Goal: Check status: Check status

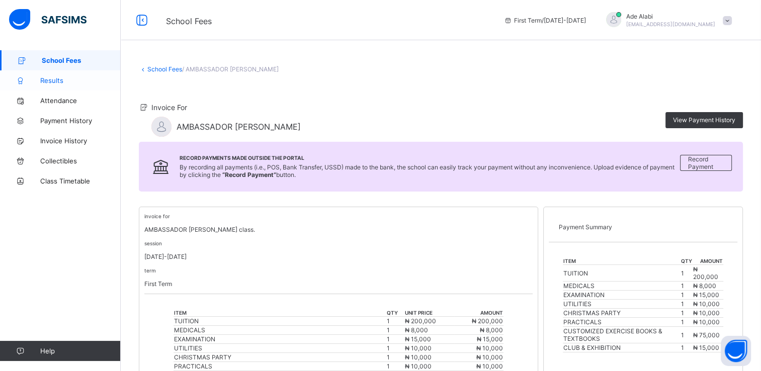
click at [65, 75] on link "Results" at bounding box center [60, 80] width 121 height 20
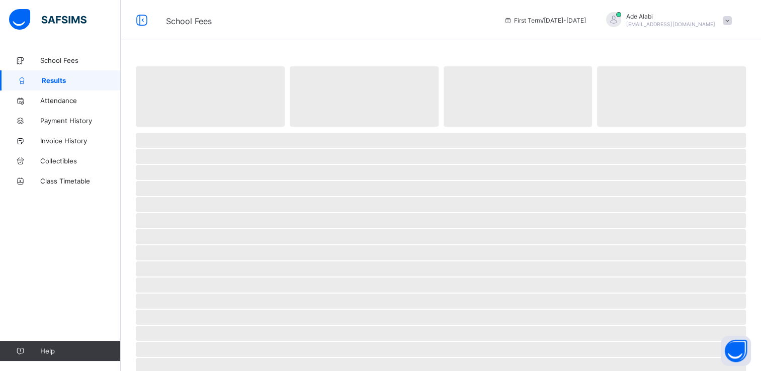
click at [586, 19] on span "First Term / [DATE]-[DATE]" at bounding box center [545, 21] width 82 height 8
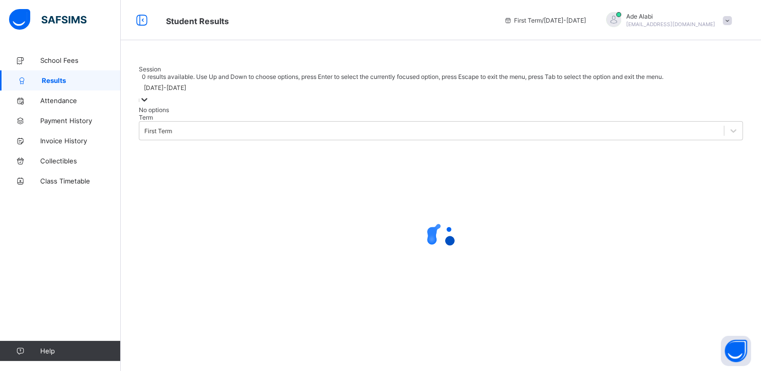
click at [149, 106] on div at bounding box center [144, 101] width 10 height 12
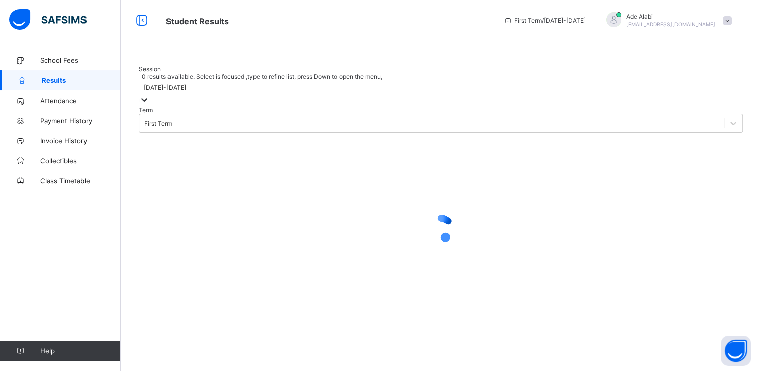
click at [149, 106] on div at bounding box center [144, 101] width 10 height 12
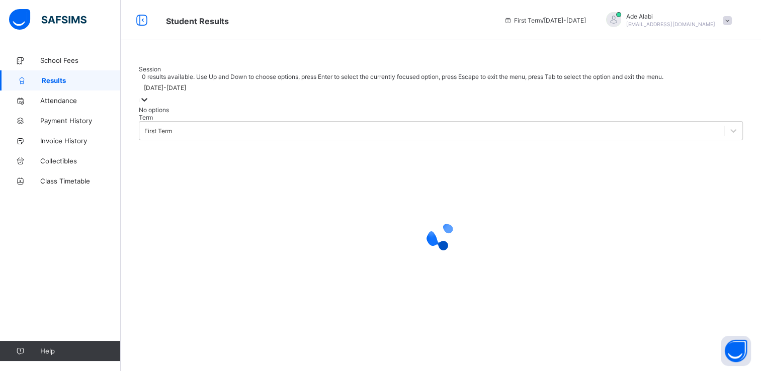
click at [149, 106] on div at bounding box center [144, 101] width 10 height 12
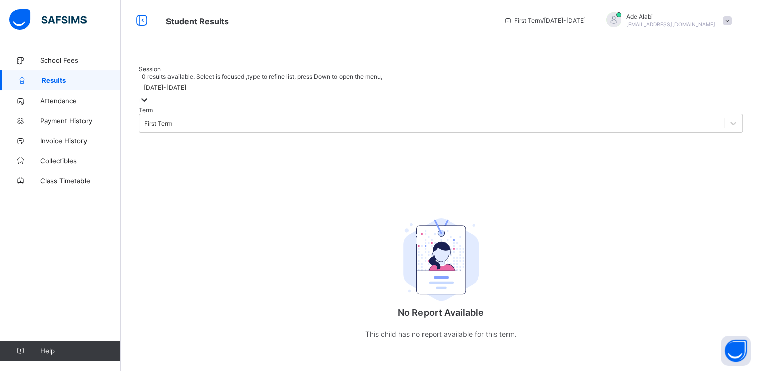
click at [149, 105] on icon at bounding box center [144, 100] width 10 height 10
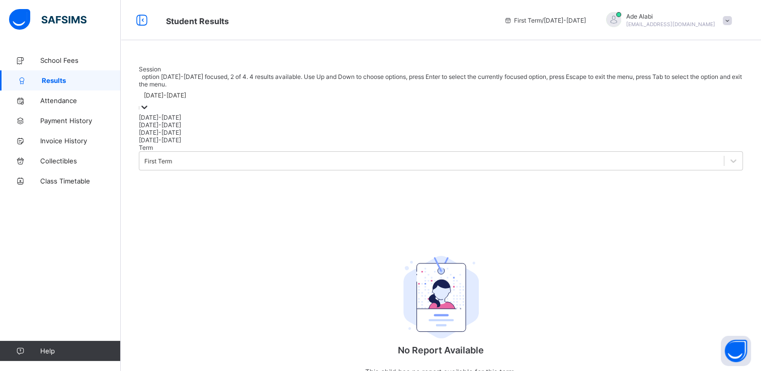
click at [193, 129] on div "[DATE]-[DATE]" at bounding box center [441, 125] width 604 height 8
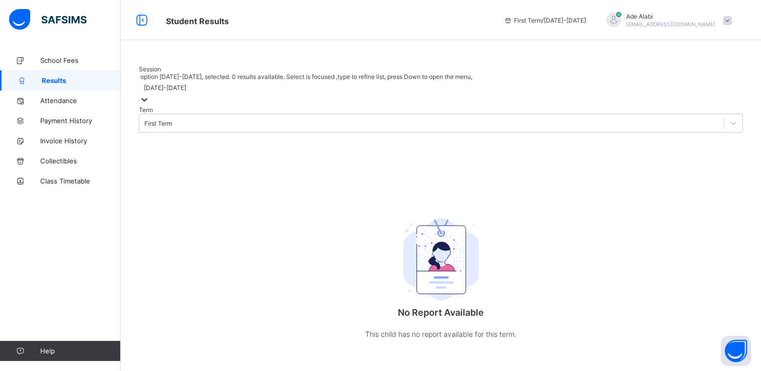
scroll to position [44, 0]
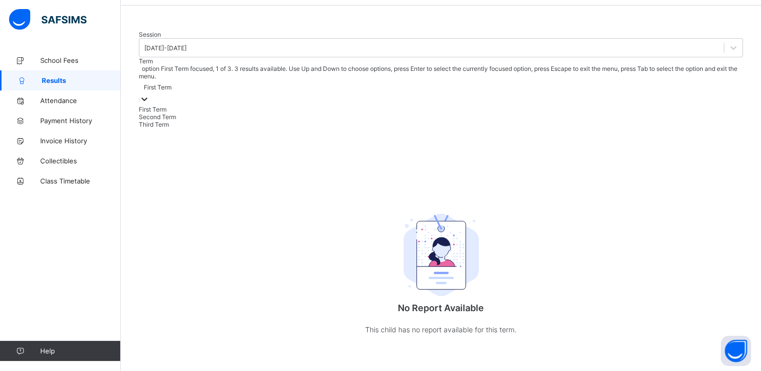
click at [172, 91] on div "First Term" at bounding box center [158, 88] width 28 height 8
click at [288, 121] on div "Second Term" at bounding box center [441, 117] width 604 height 8
